Goal: Task Accomplishment & Management: Complete application form

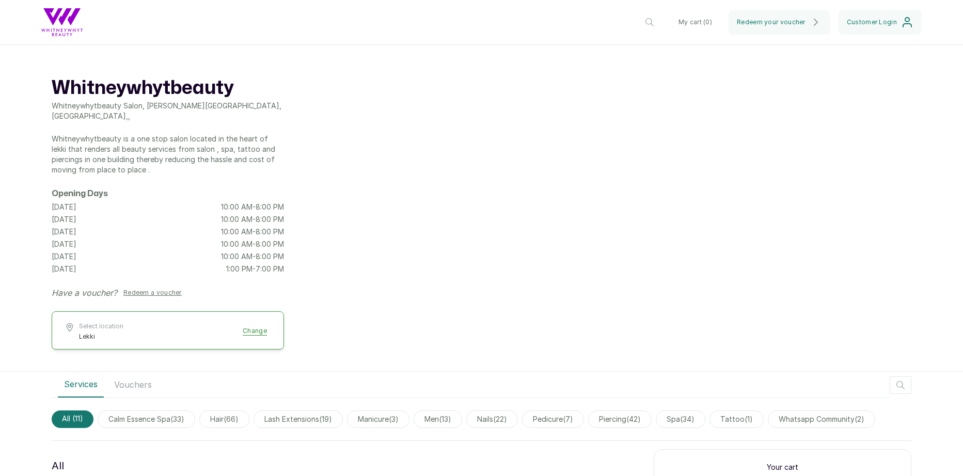
click at [427, 281] on div "Whitneywhytbeauty Whitneywhytbeauty Salon, [PERSON_NAME][GEOGRAPHIC_DATA], [GEO…" at bounding box center [481, 217] width 963 height 310
click at [166, 287] on button "Redeem a voucher" at bounding box center [152, 293] width 67 height 12
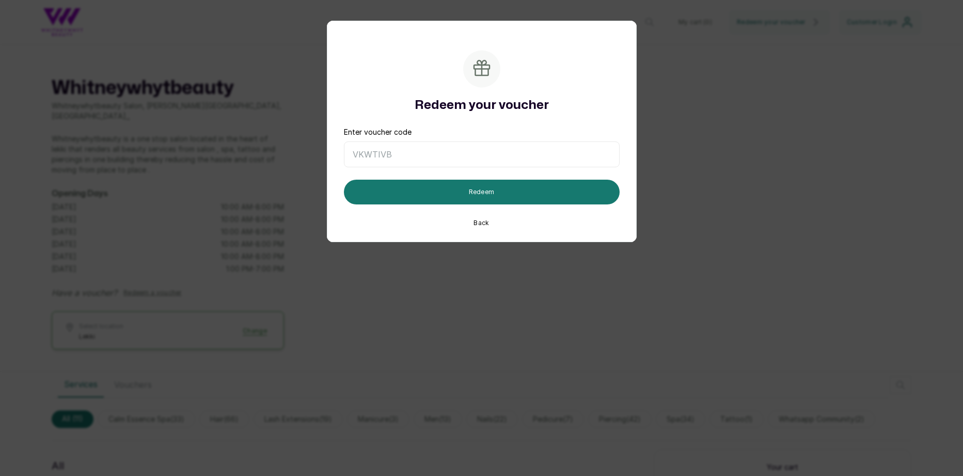
click at [482, 219] on button "Back" at bounding box center [481, 223] width 24 height 12
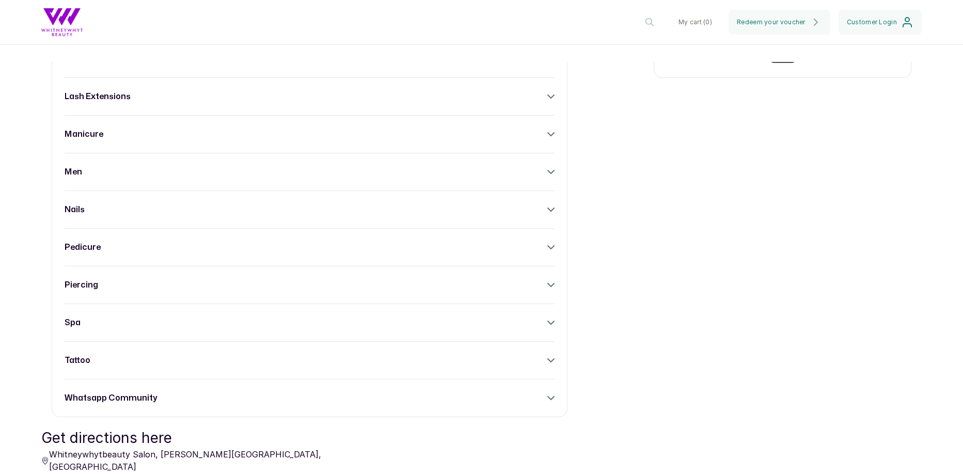
scroll to position [480, 0]
click at [345, 288] on div "piercing" at bounding box center [310, 283] width 490 height 12
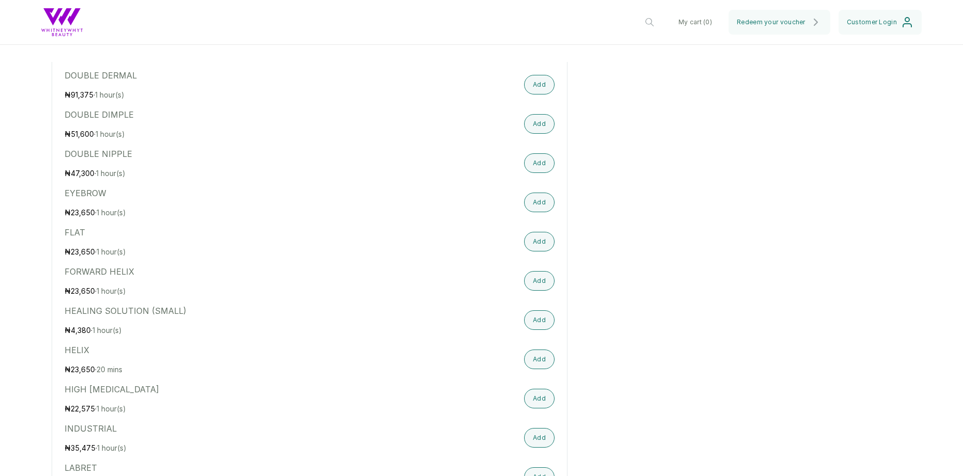
scroll to position [1062, 0]
click at [545, 244] on button "Add" at bounding box center [539, 241] width 30 height 20
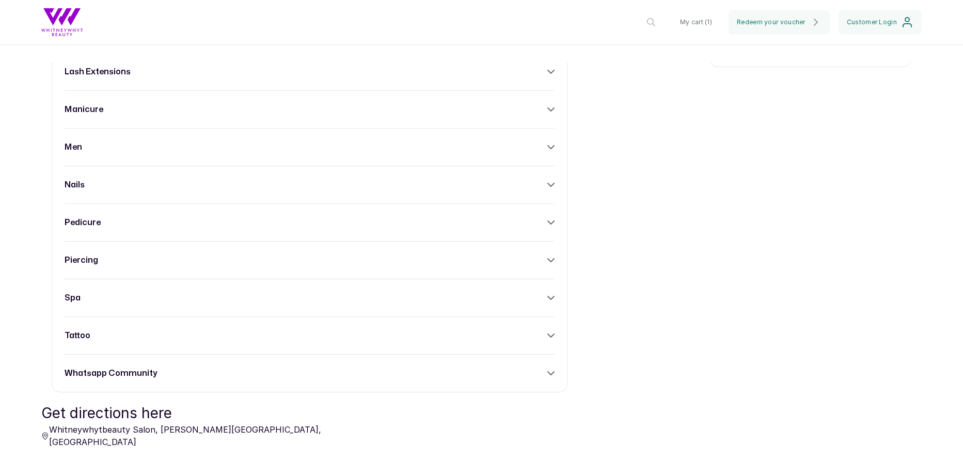
scroll to position [507, 0]
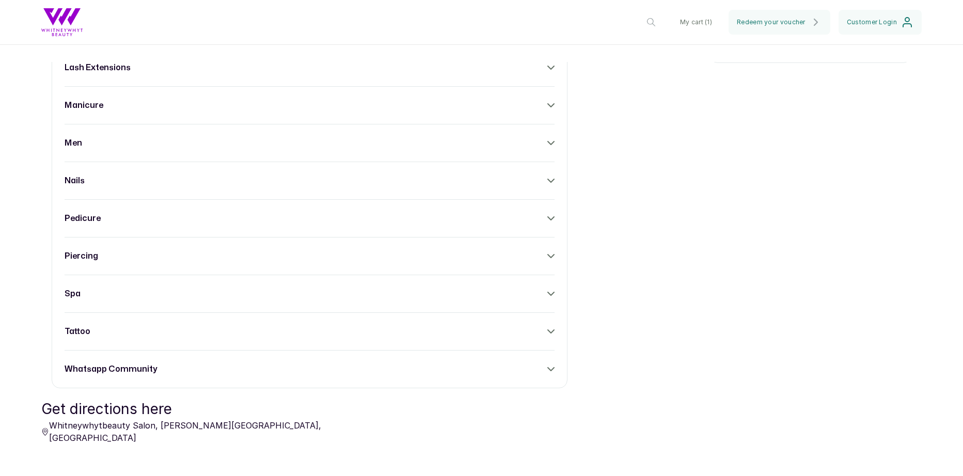
click at [370, 254] on div "piercing" at bounding box center [310, 256] width 490 height 12
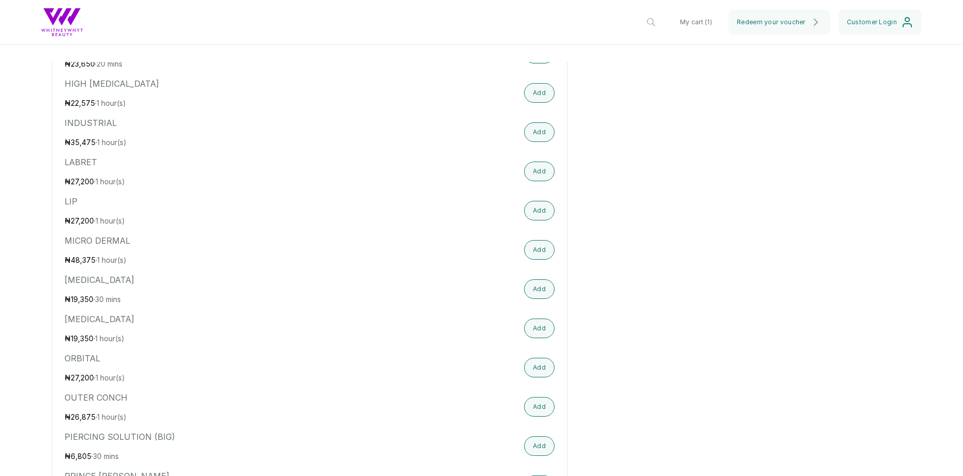
scroll to position [1401, 0]
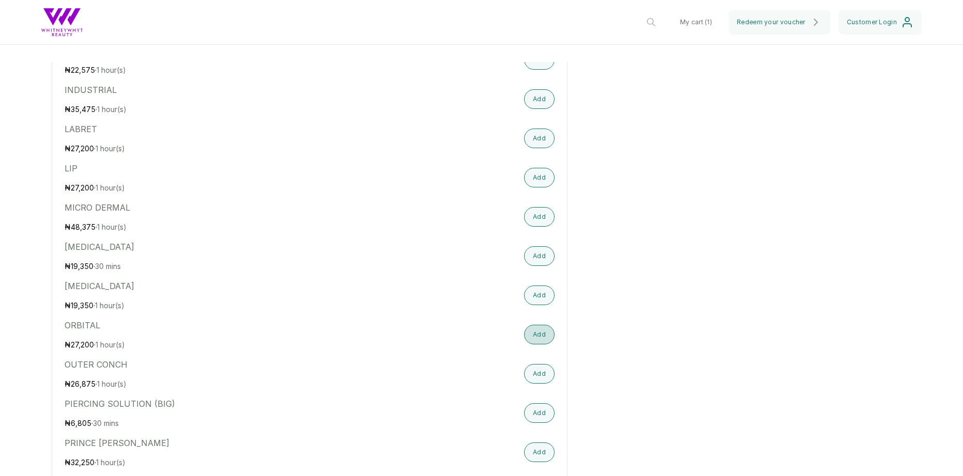
click at [528, 335] on button "Add" at bounding box center [539, 335] width 30 height 20
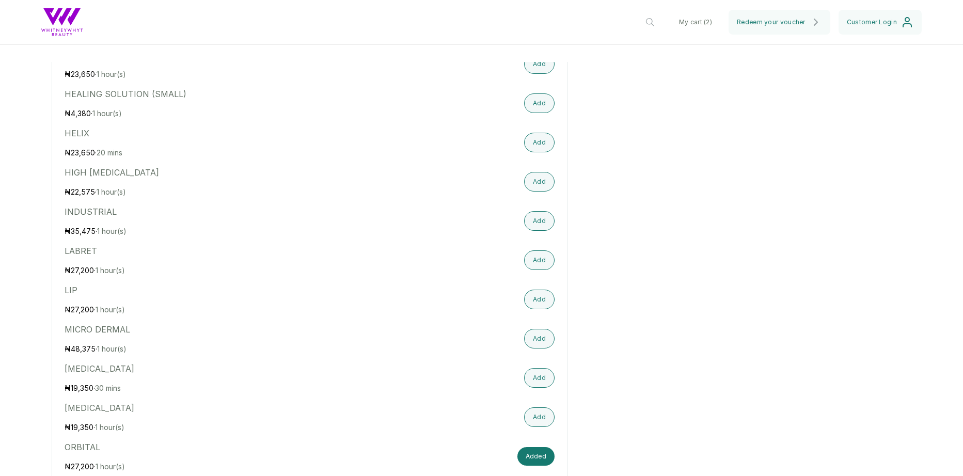
scroll to position [1277, 0]
click at [528, 377] on button "Add" at bounding box center [539, 380] width 30 height 20
click at [528, 377] on button "Added" at bounding box center [536, 379] width 38 height 19
click at [528, 377] on button "Add" at bounding box center [539, 380] width 30 height 20
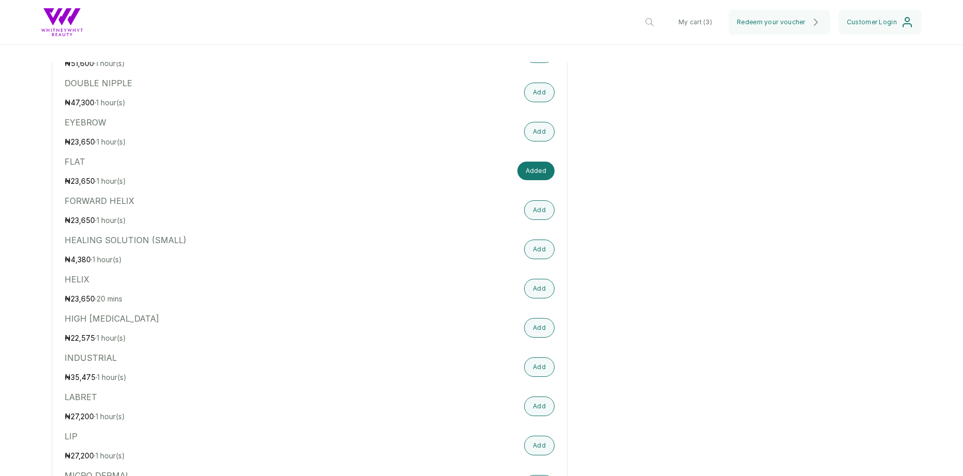
scroll to position [1132, 0]
click at [532, 291] on button "Add" at bounding box center [539, 289] width 30 height 20
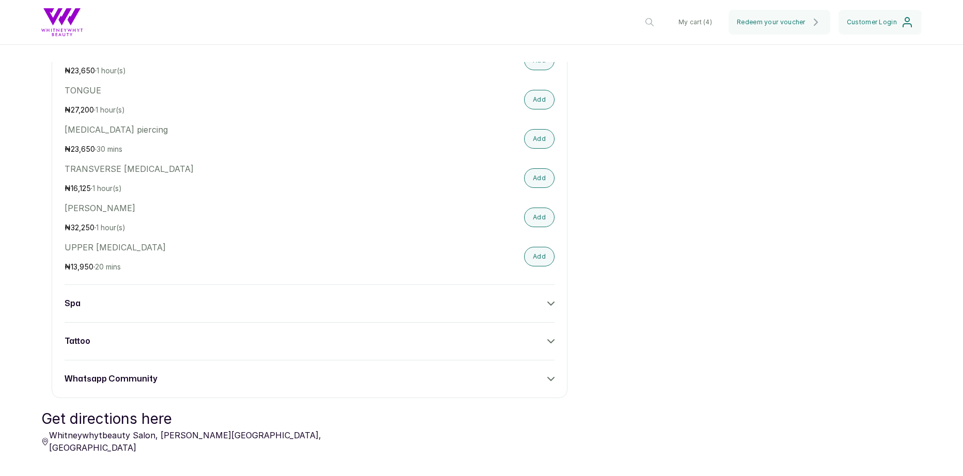
scroll to position [2147, 0]
click at [537, 257] on button "Add" at bounding box center [539, 255] width 30 height 20
click at [709, 19] on button "My cart ( 5 )" at bounding box center [695, 22] width 50 height 25
drag, startPoint x: 709, startPoint y: 19, endPoint x: 695, endPoint y: 23, distance: 15.0
click at [695, 23] on button "My cart ( 5 )" at bounding box center [695, 22] width 50 height 25
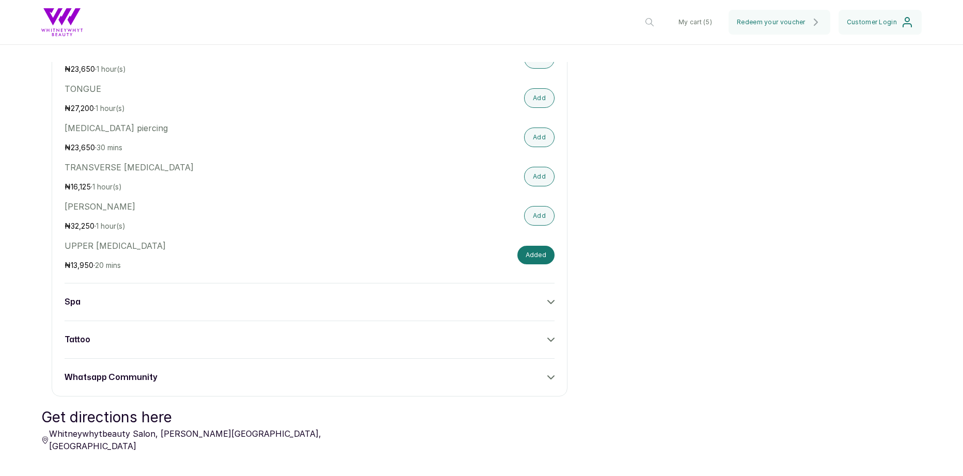
click at [695, 23] on button "My cart ( 5 )" at bounding box center [695, 22] width 50 height 25
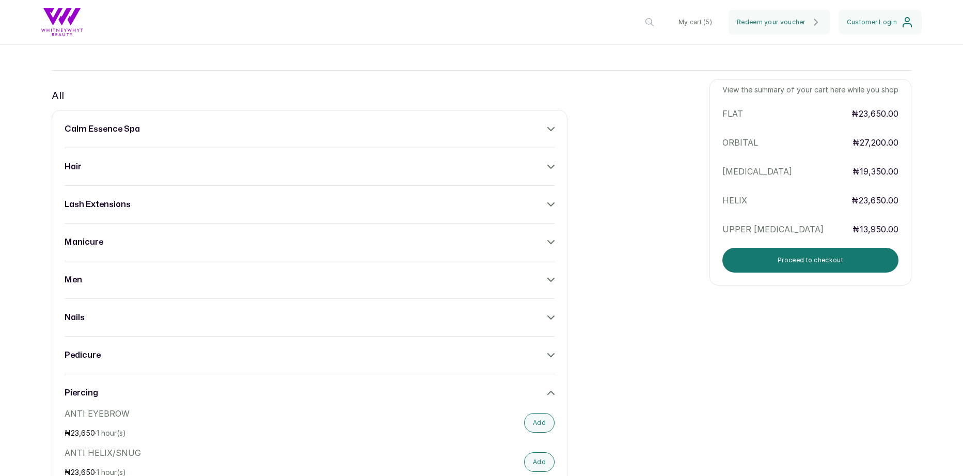
scroll to position [30, 0]
click at [808, 255] on button "Proceed to checkout" at bounding box center [810, 260] width 176 height 25
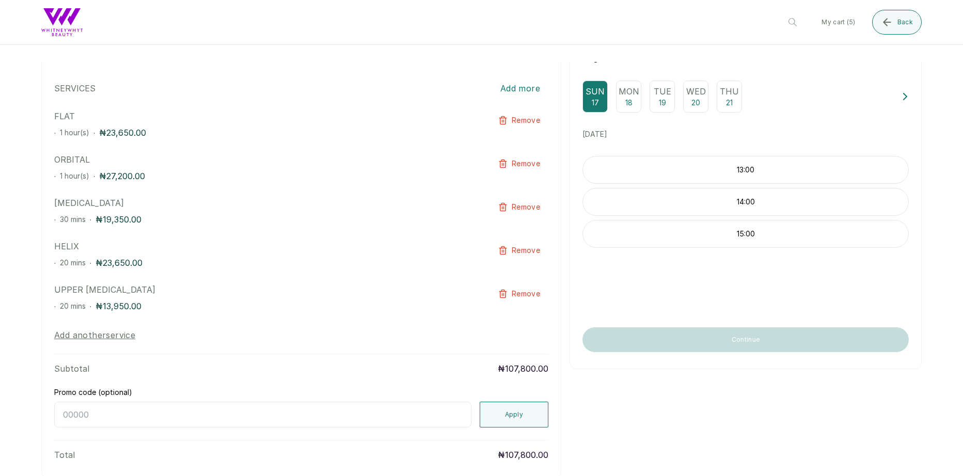
scroll to position [136, 0]
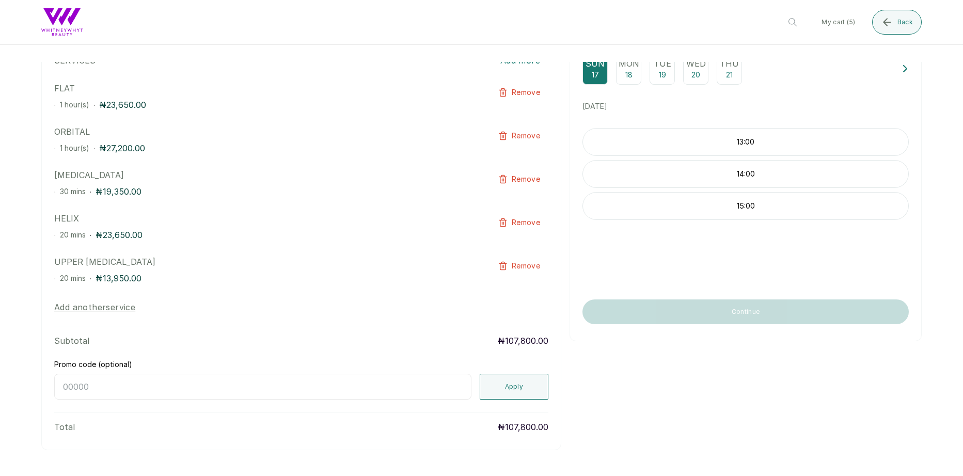
click at [412, 394] on input "Promo code (optional)" at bounding box center [262, 387] width 417 height 26
type input "[DATE]"
click at [495, 385] on button "Apply" at bounding box center [514, 387] width 69 height 26
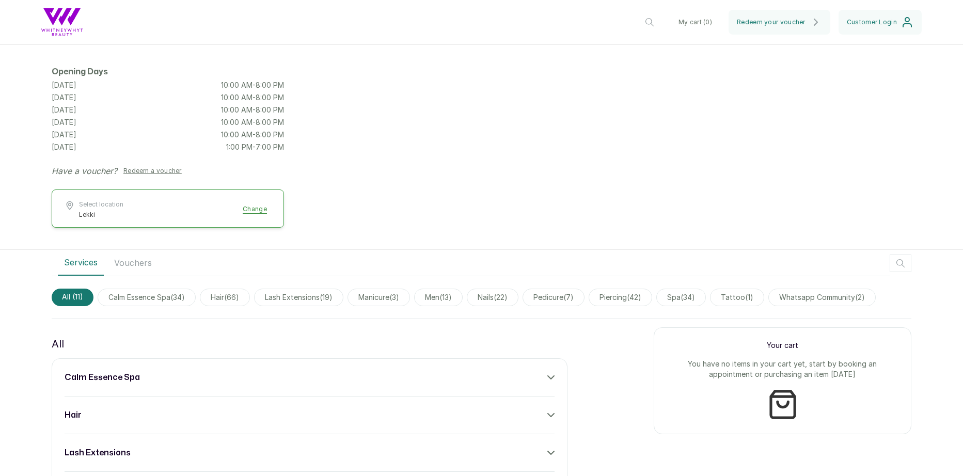
scroll to position [122, 0]
click at [860, 20] on span "Customer Login" at bounding box center [872, 22] width 50 height 8
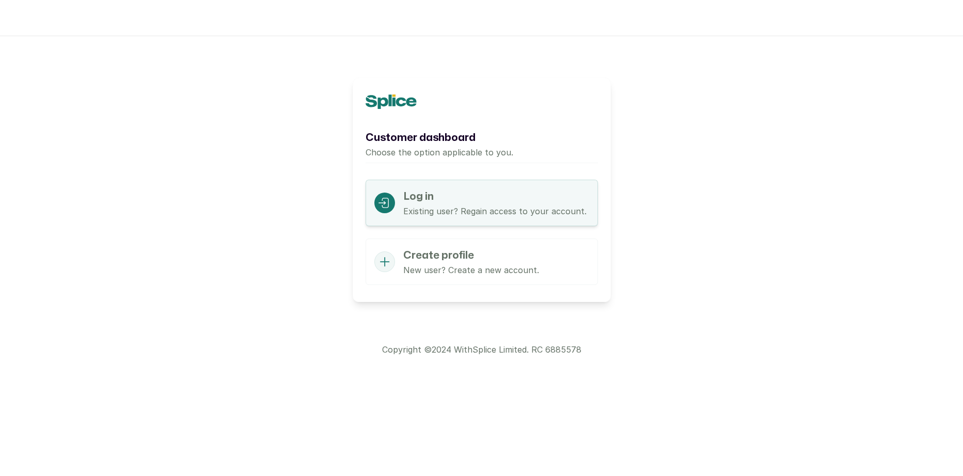
click at [439, 272] on p "New user? Create a new account." at bounding box center [471, 270] width 136 height 12
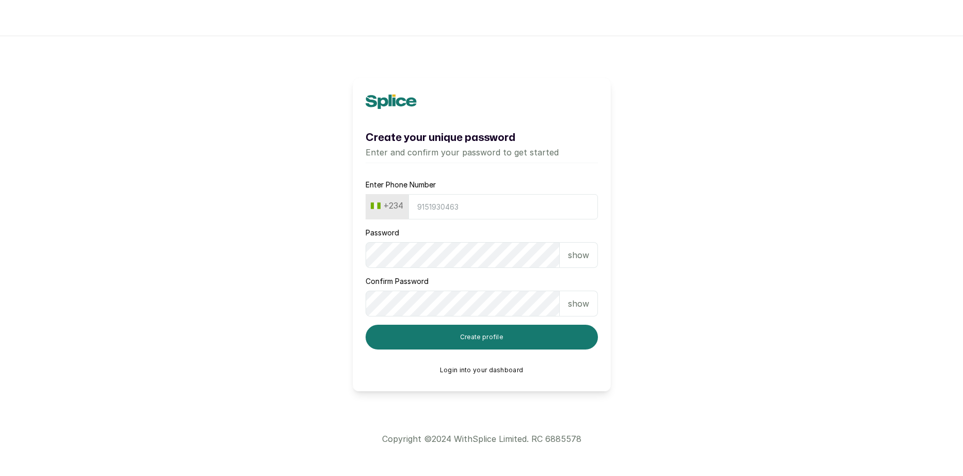
click at [450, 208] on input "Enter Phone Number" at bounding box center [503, 206] width 190 height 25
type input "9156350140"
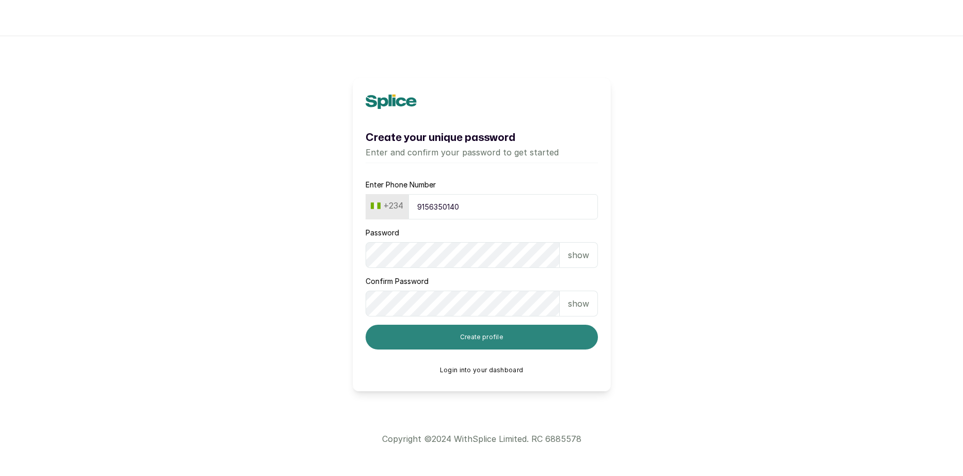
click at [462, 340] on button "Create profile" at bounding box center [482, 337] width 232 height 25
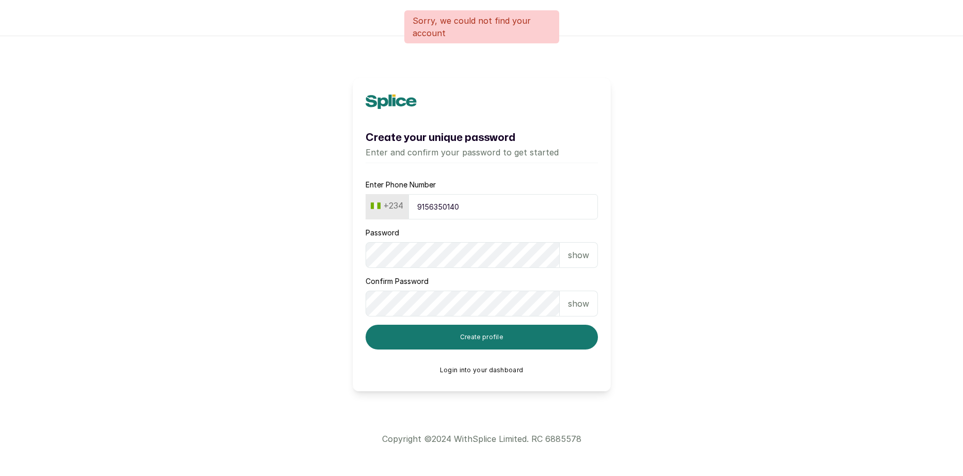
click at [464, 370] on button "Login into your dashboard" at bounding box center [482, 370] width 84 height 8
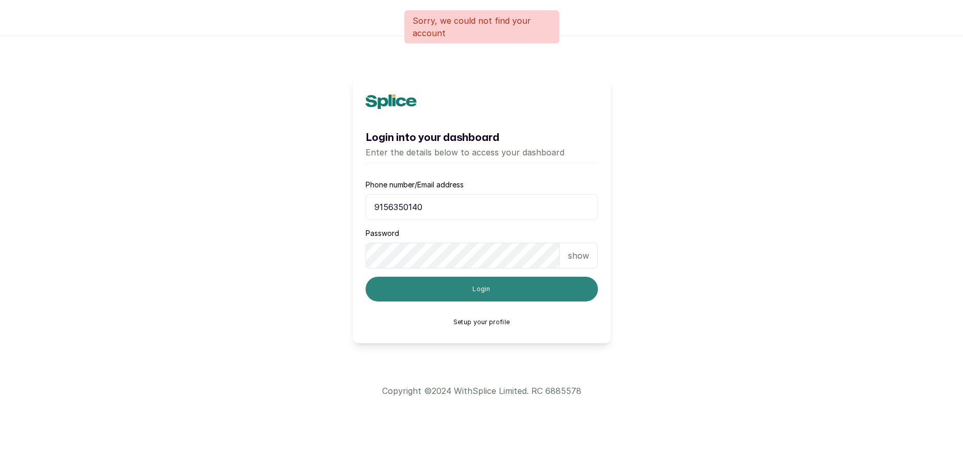
click at [471, 279] on button "Login" at bounding box center [482, 289] width 232 height 25
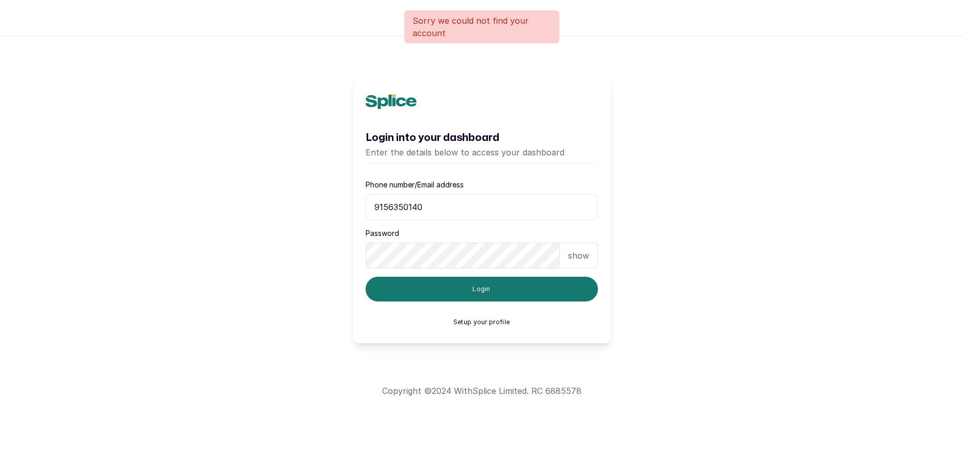
click at [578, 254] on p "show" at bounding box center [578, 255] width 21 height 12
click at [473, 321] on button "Setup your profile" at bounding box center [481, 322] width 56 height 8
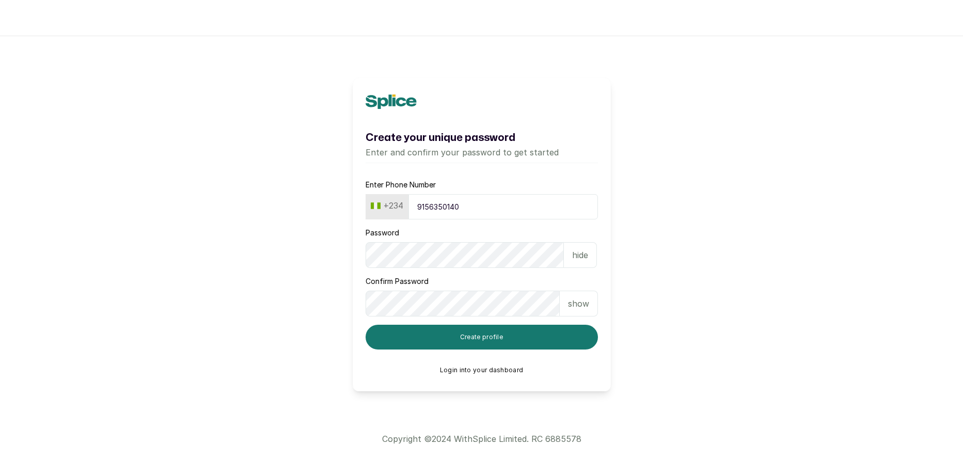
click at [574, 305] on p "show" at bounding box center [578, 303] width 21 height 12
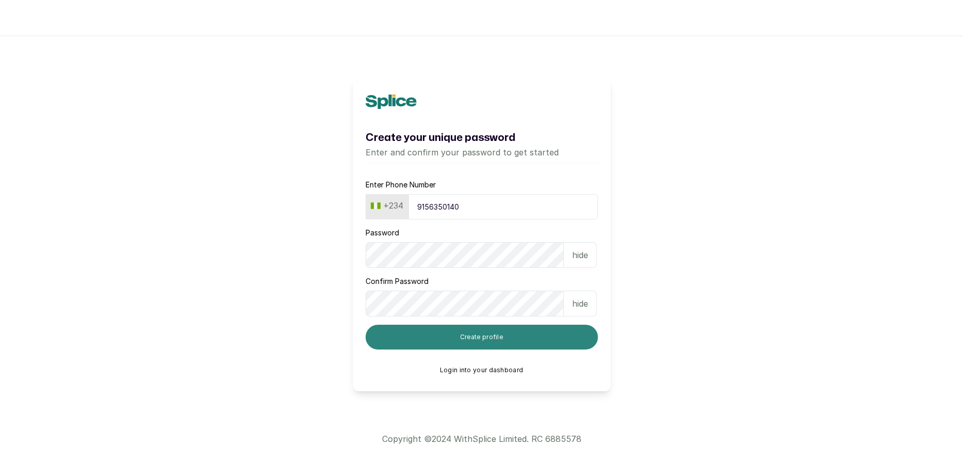
click at [509, 336] on button "Create profile" at bounding box center [482, 337] width 232 height 25
click at [461, 344] on button "Create profile" at bounding box center [482, 337] width 232 height 25
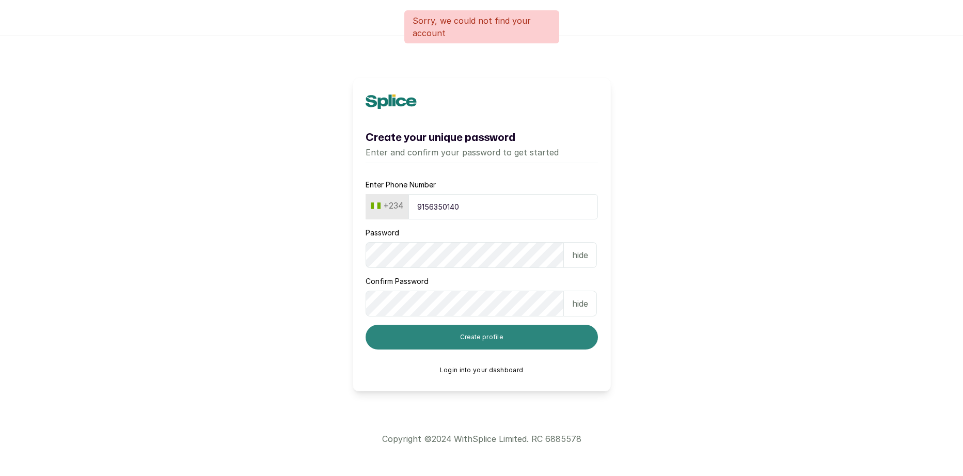
click at [461, 344] on button "Create profile" at bounding box center [482, 337] width 232 height 25
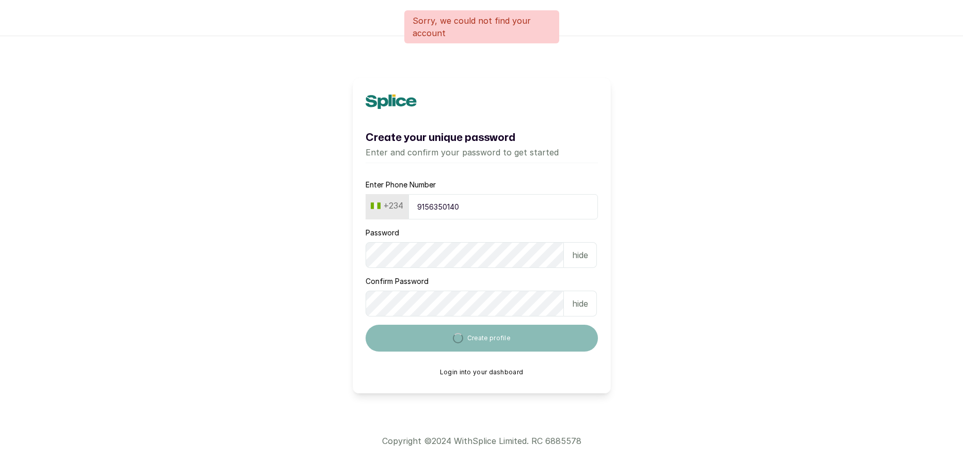
click at [461, 344] on button "Create profile" at bounding box center [482, 338] width 232 height 27
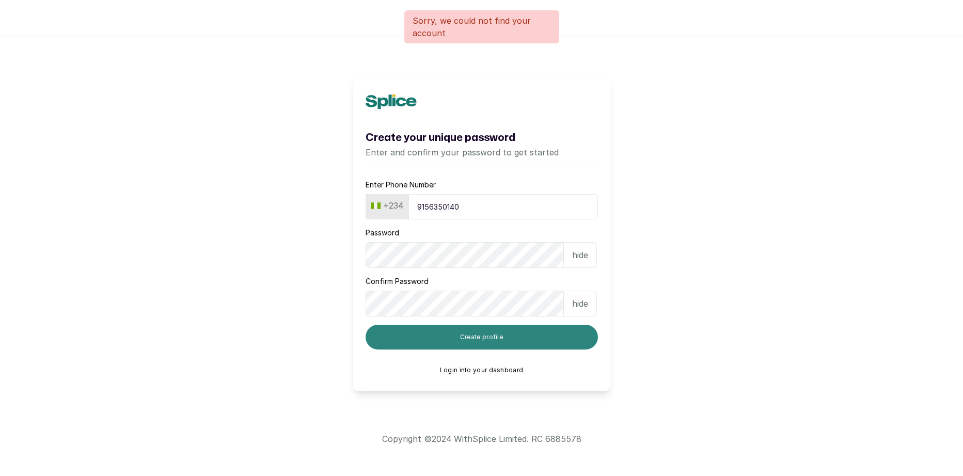
click at [461, 344] on button "Create profile" at bounding box center [482, 337] width 232 height 25
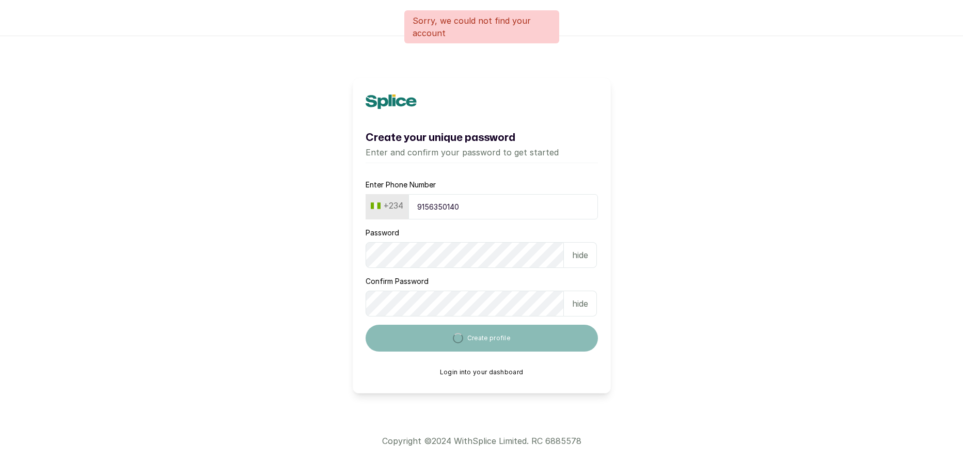
click at [461, 344] on button "Create profile" at bounding box center [482, 338] width 232 height 27
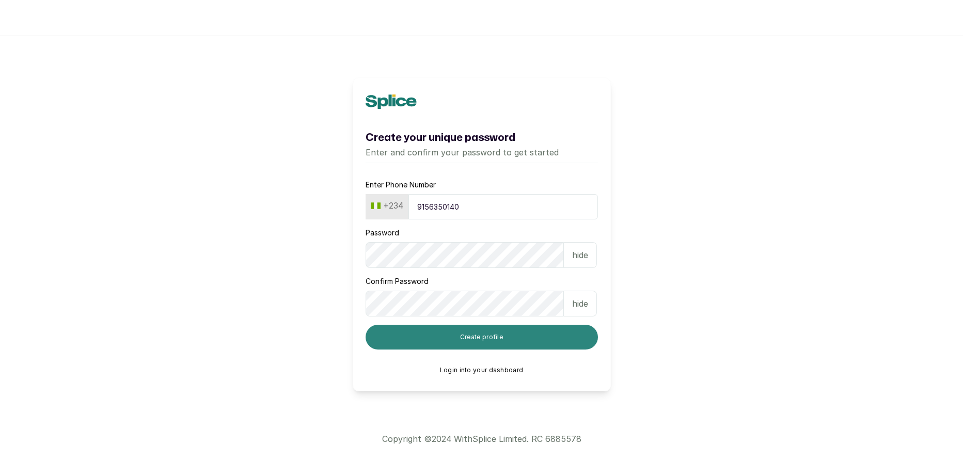
click at [471, 340] on button "Create profile" at bounding box center [482, 337] width 232 height 25
click at [431, 335] on button "Create profile" at bounding box center [482, 337] width 232 height 25
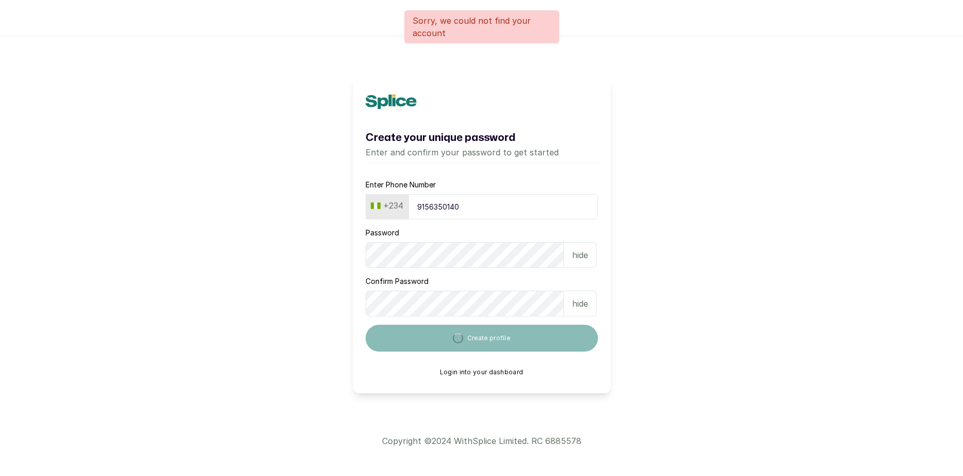
click at [431, 335] on button "Create profile" at bounding box center [482, 338] width 232 height 27
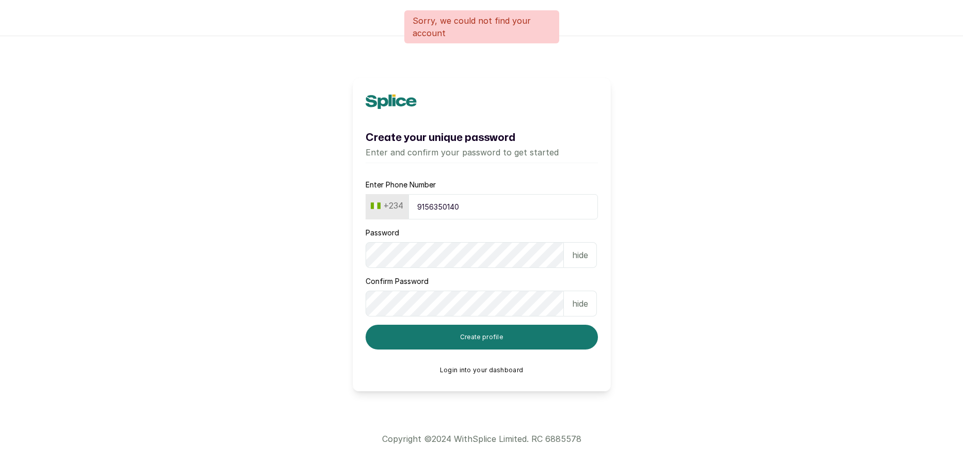
click at [438, 149] on p "Enter and confirm your password to get started" at bounding box center [482, 152] width 232 height 12
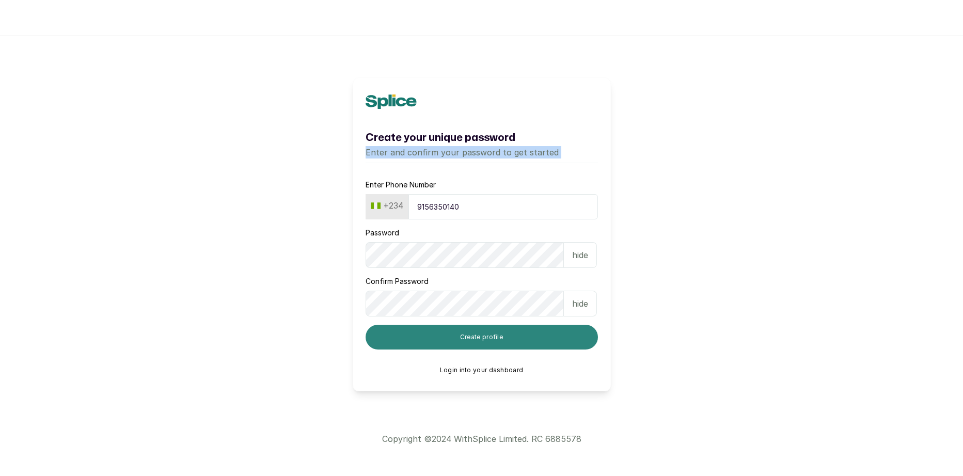
click at [465, 347] on button "Create profile" at bounding box center [482, 337] width 232 height 25
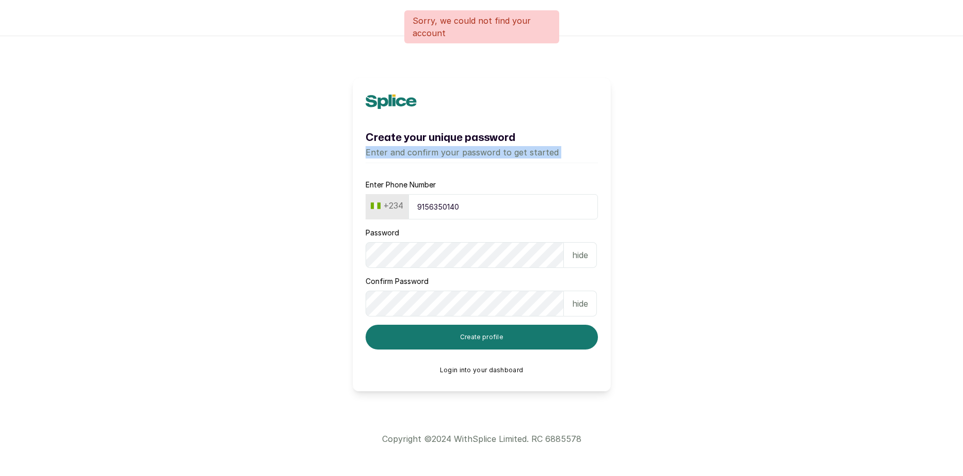
click at [445, 371] on button "Login into your dashboard" at bounding box center [482, 370] width 84 height 8
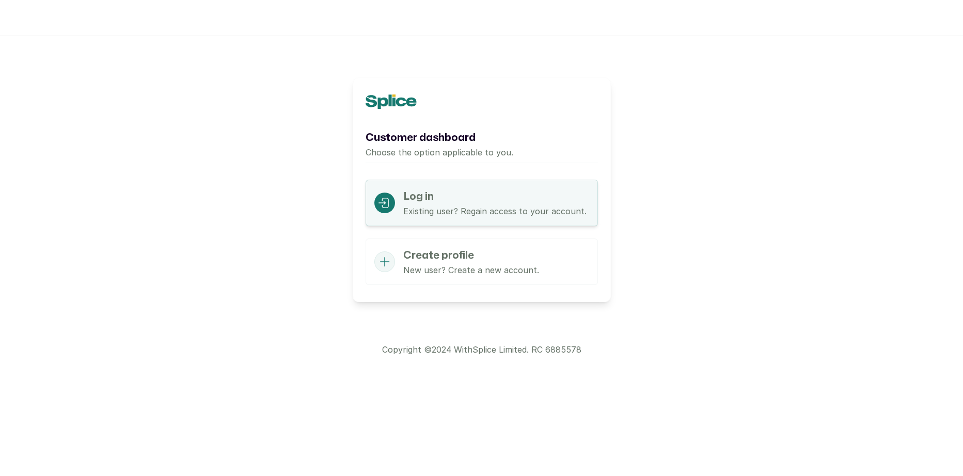
click at [408, 192] on h1 "Log in" at bounding box center [494, 196] width 183 height 17
